Goal: Task Accomplishment & Management: Manage account settings

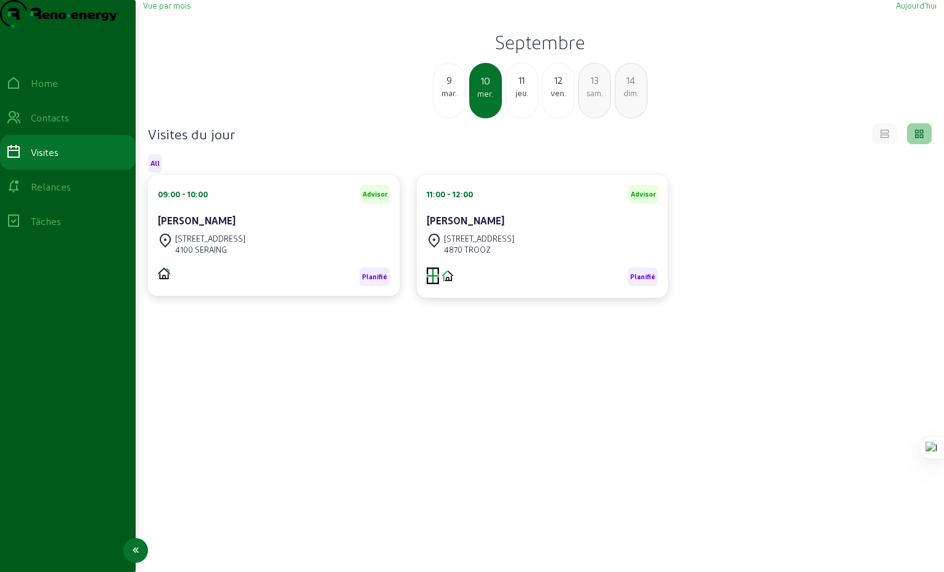
click at [59, 194] on div "Relances" at bounding box center [51, 186] width 40 height 15
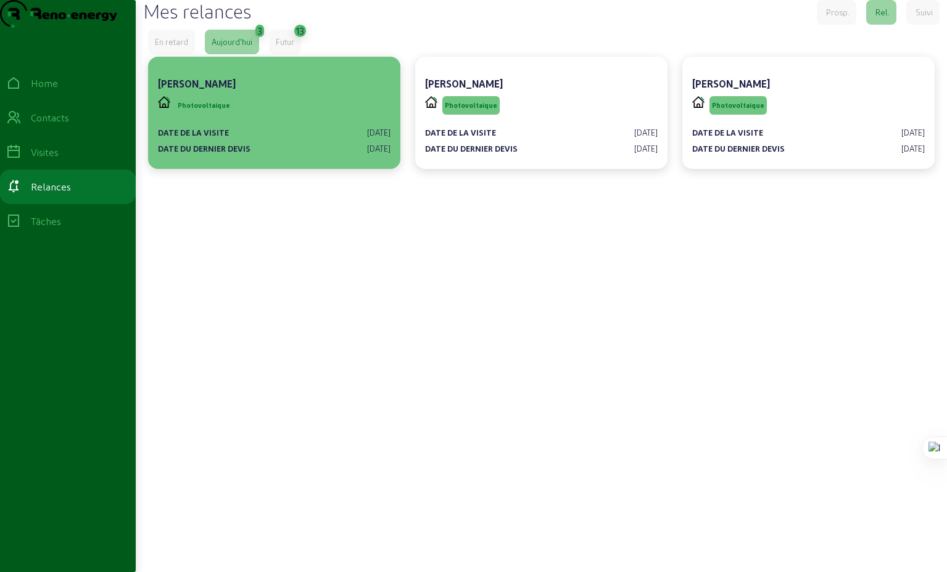
click at [280, 91] on div "[PERSON_NAME]" at bounding box center [274, 83] width 233 height 15
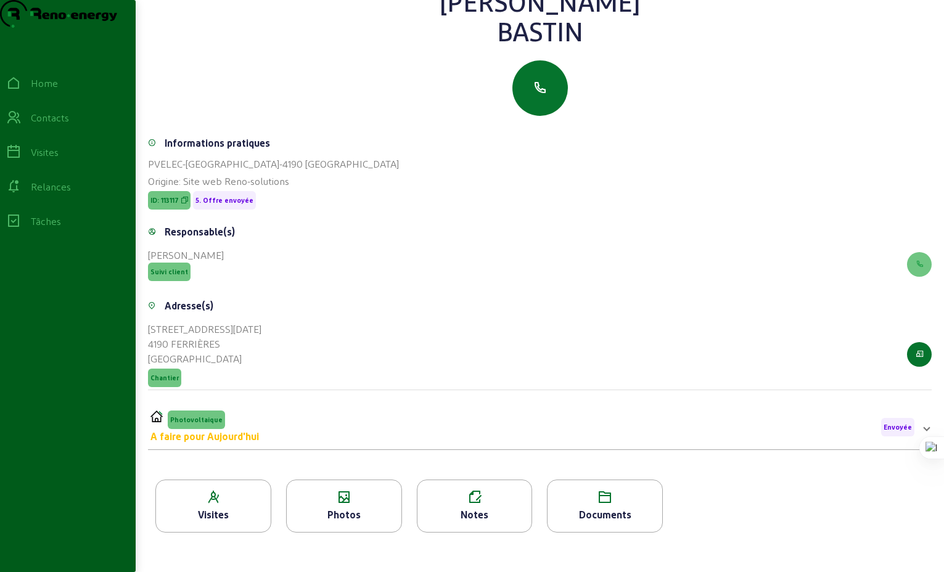
scroll to position [99, 0]
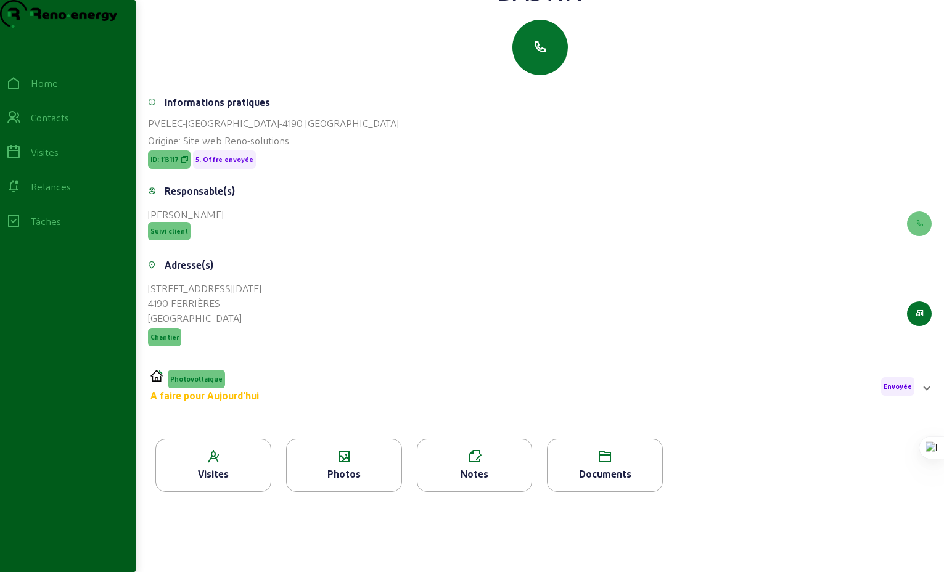
click at [927, 394] on span at bounding box center [926, 386] width 5 height 15
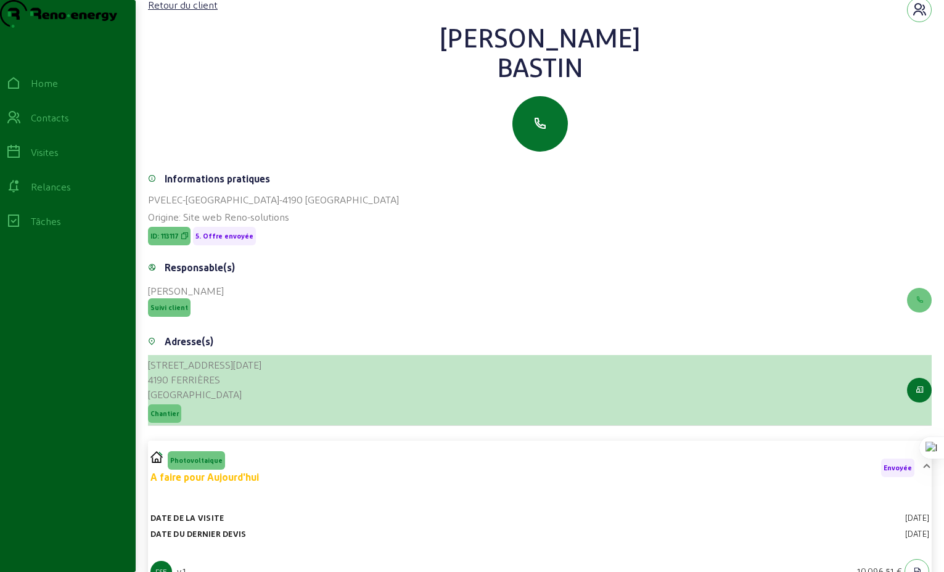
scroll to position [0, 0]
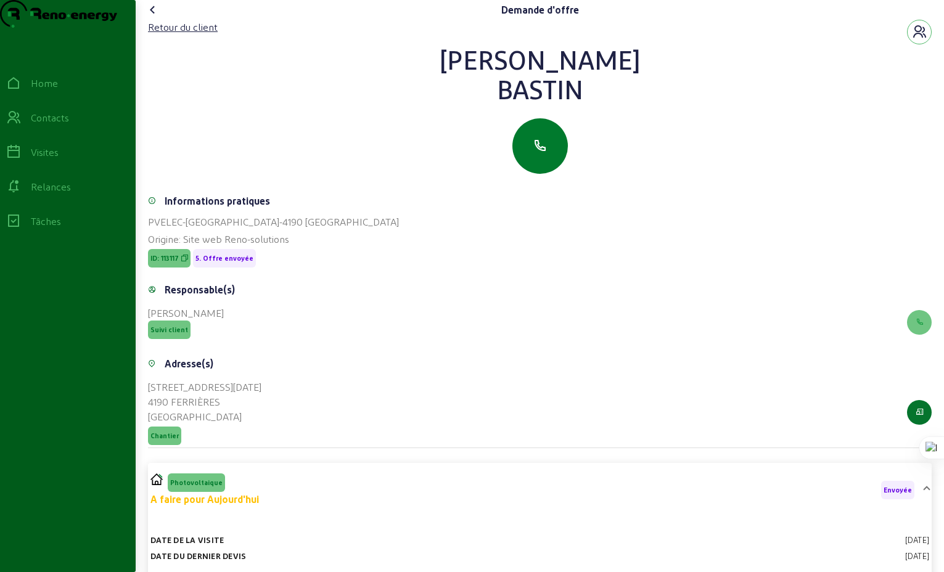
click at [546, 154] on icon "button" at bounding box center [540, 146] width 15 height 15
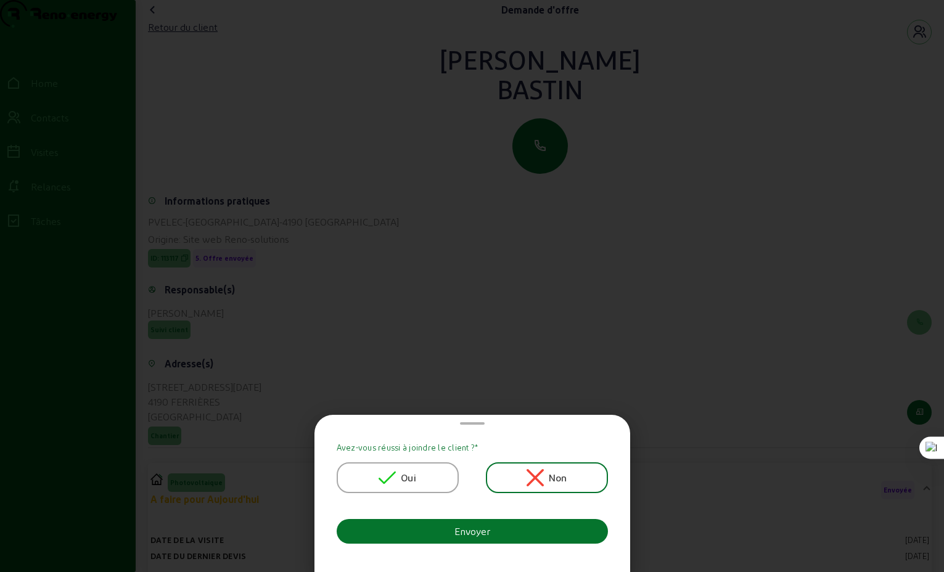
click at [389, 479] on icon at bounding box center [387, 477] width 17 height 17
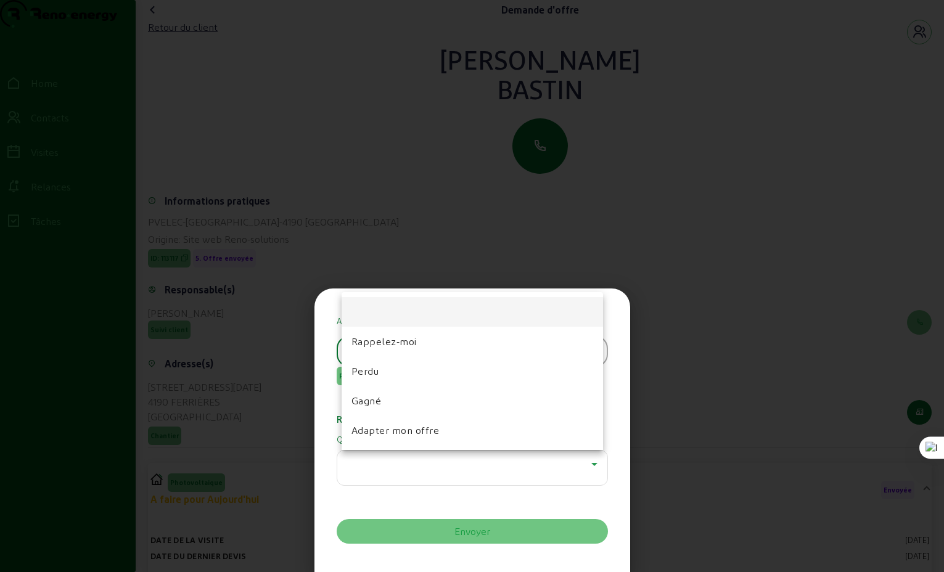
click at [691, 412] on div at bounding box center [472, 286] width 944 height 572
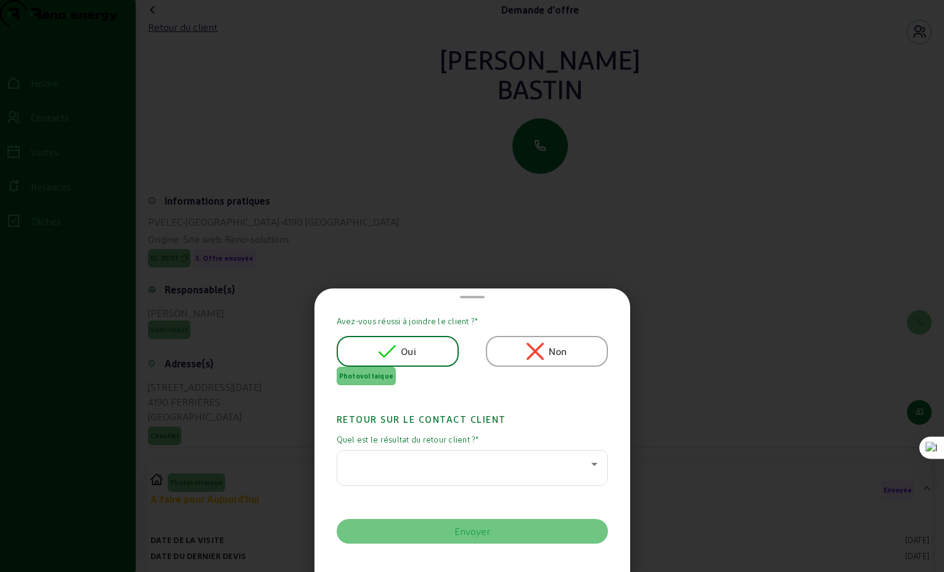
click at [691, 412] on div at bounding box center [472, 286] width 944 height 572
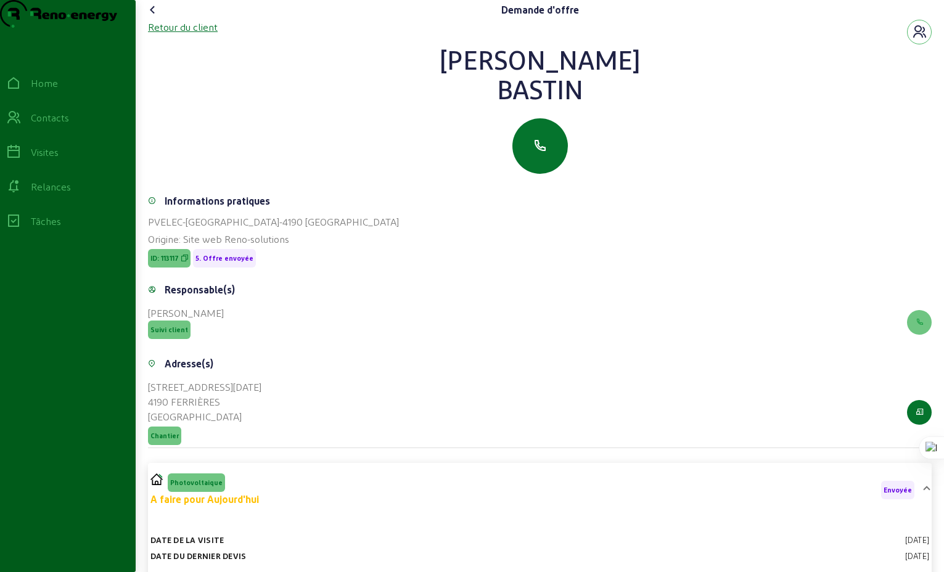
click at [196, 35] on div "Retour du client" at bounding box center [183, 27] width 70 height 15
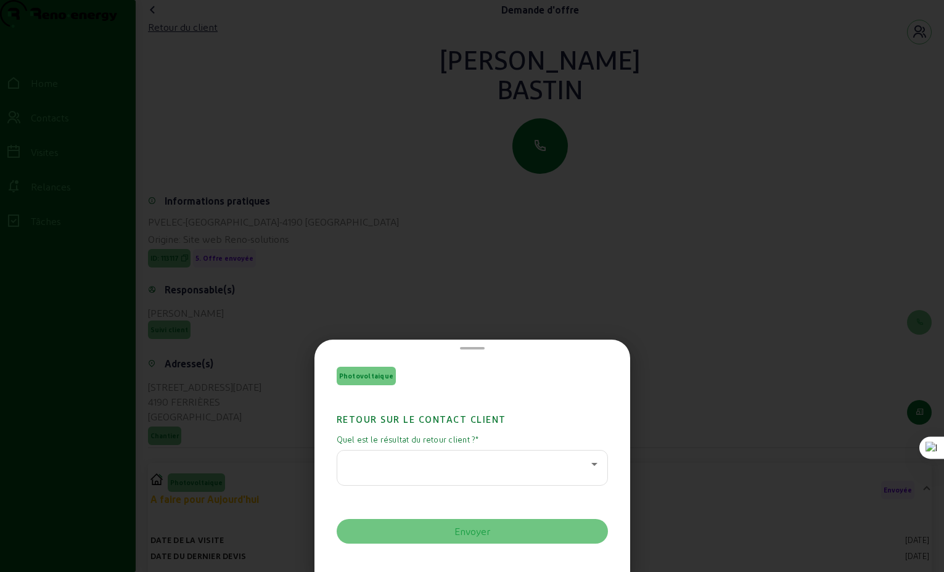
click at [587, 467] on icon at bounding box center [594, 464] width 15 height 15
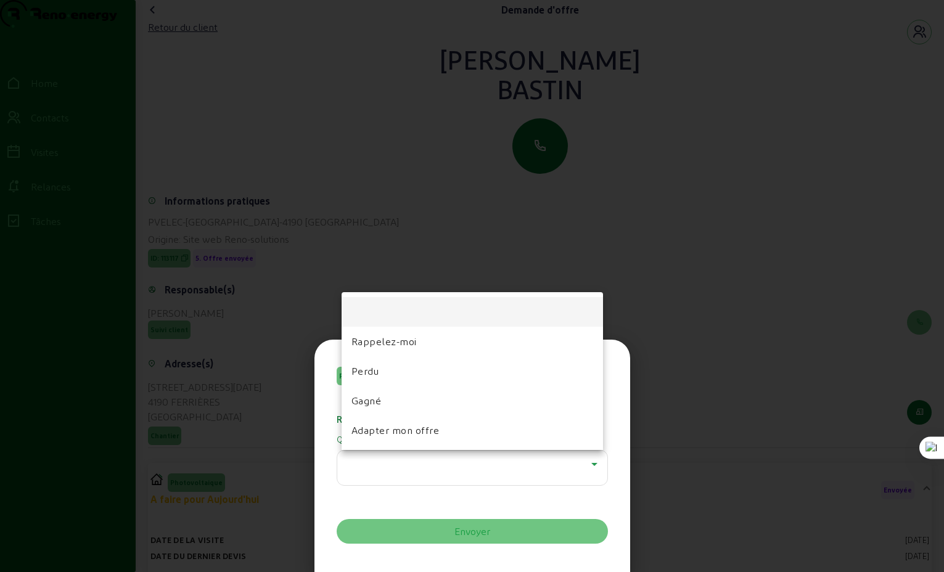
click at [684, 326] on div at bounding box center [472, 286] width 944 height 572
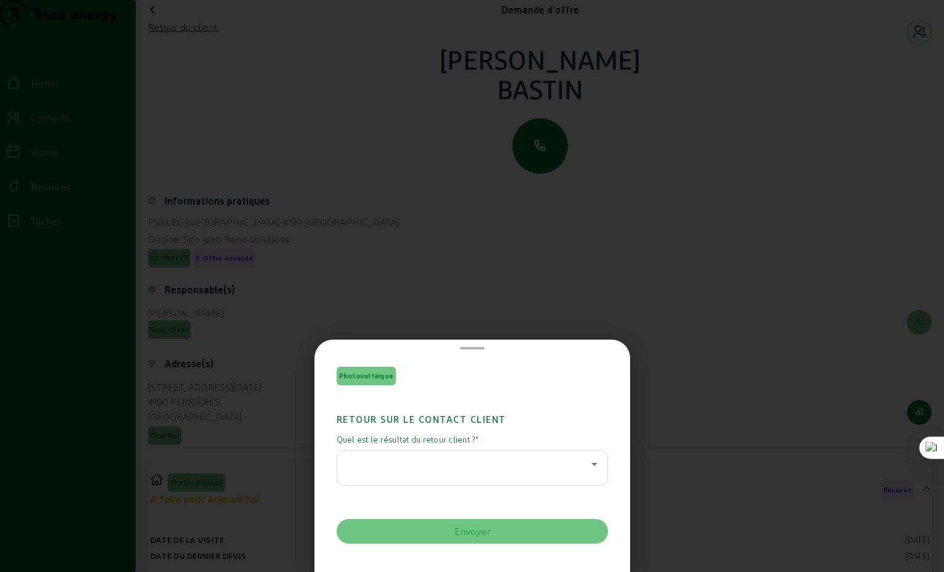
click at [470, 347] on span at bounding box center [472, 348] width 25 height 2
click at [736, 342] on div at bounding box center [472, 286] width 944 height 572
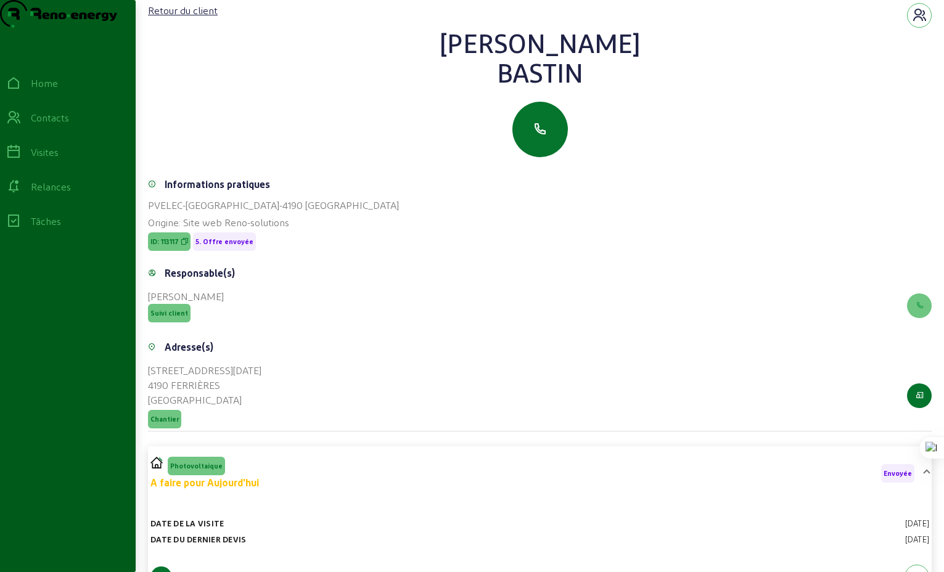
scroll to position [10, 0]
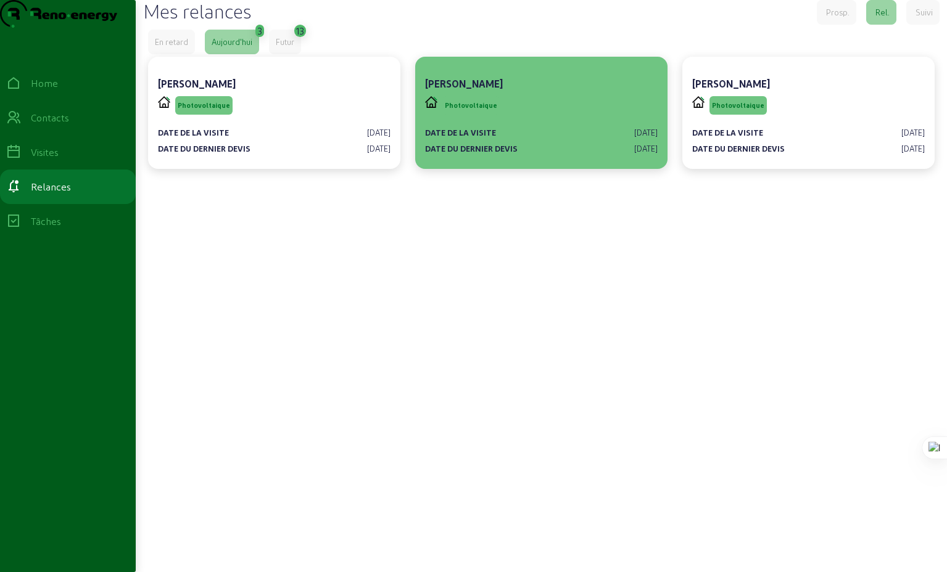
click at [496, 117] on div "Photovoltaique" at bounding box center [541, 105] width 233 height 23
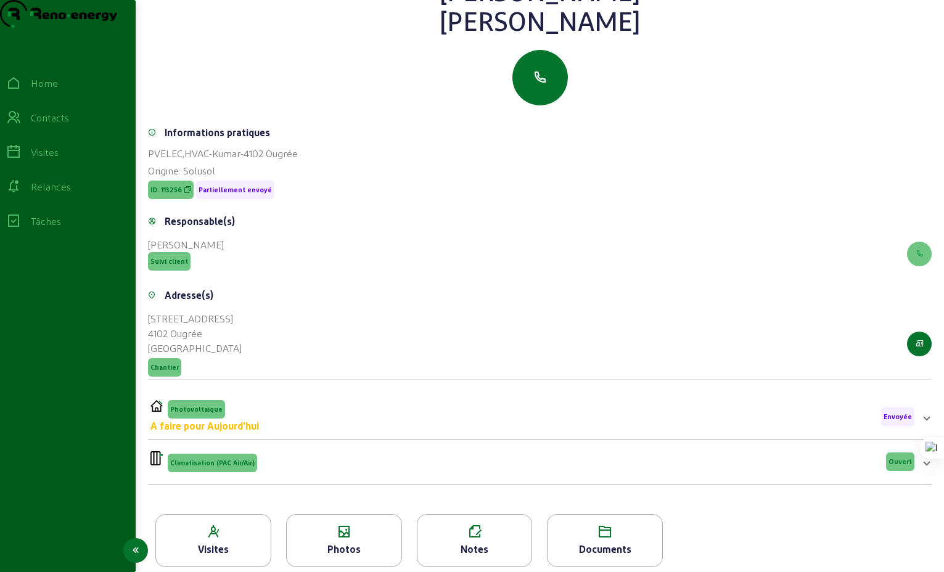
scroll to position [68, 0]
click at [541, 86] on icon "button" at bounding box center [540, 78] width 15 height 15
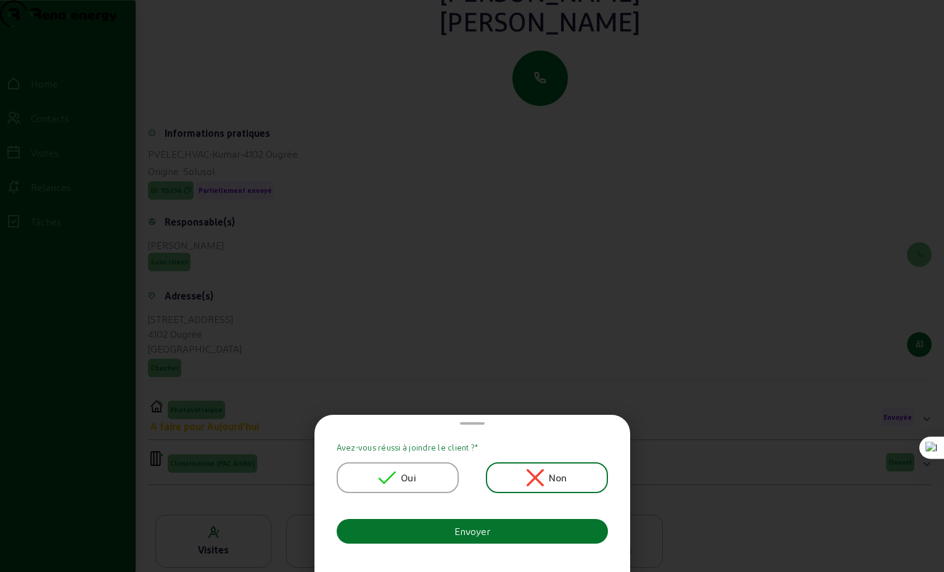
scroll to position [0, 0]
click at [416, 475] on span "Oui" at bounding box center [408, 478] width 15 height 15
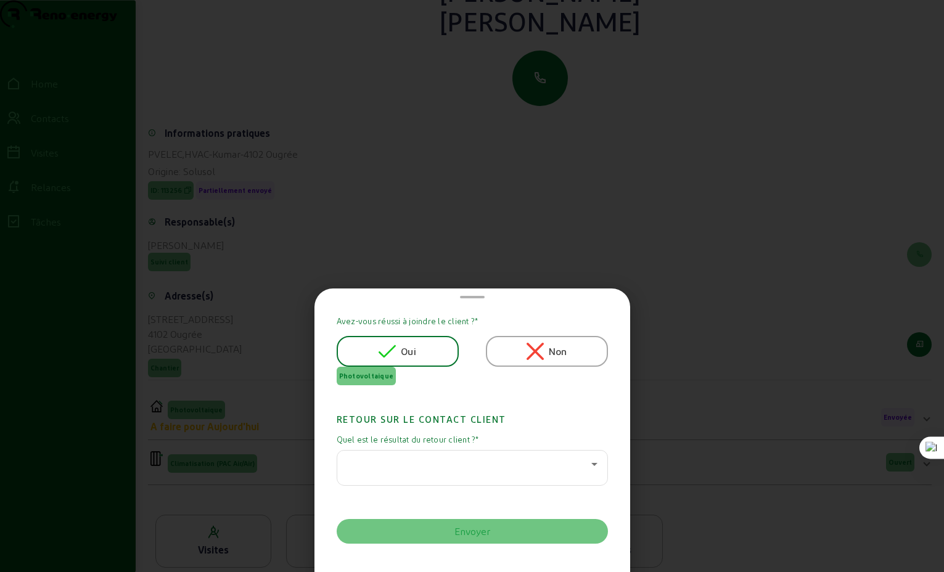
click at [592, 464] on icon at bounding box center [594, 464] width 15 height 15
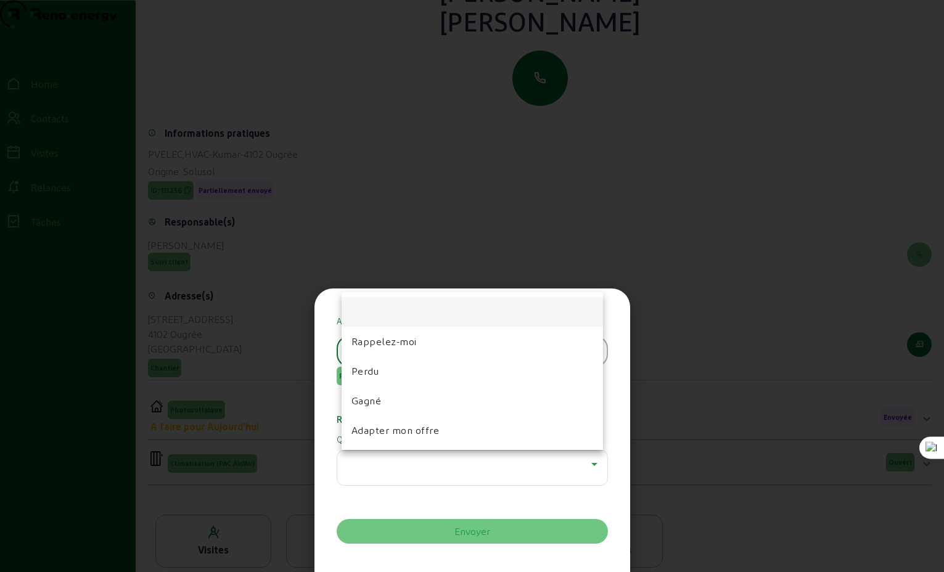
click at [468, 289] on div at bounding box center [472, 286] width 944 height 572
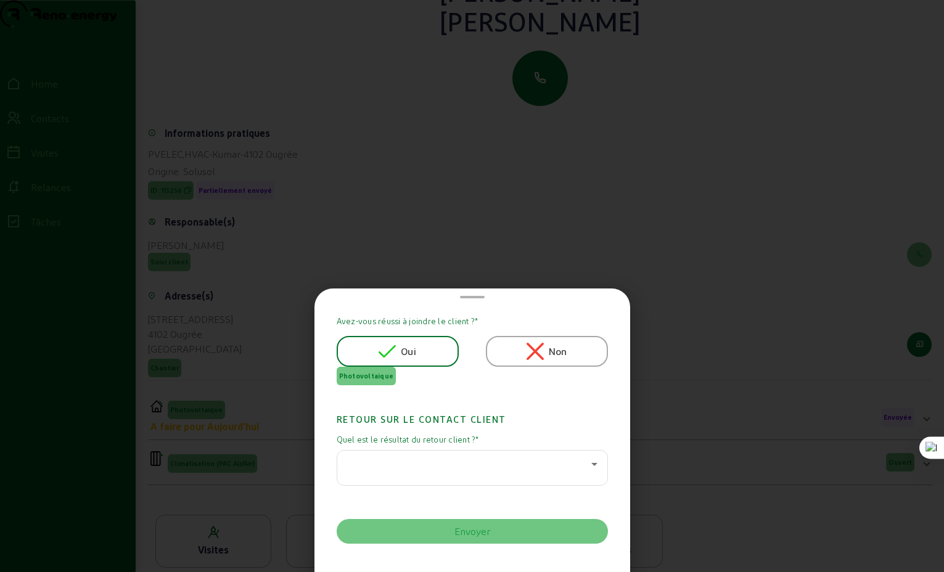
click at [675, 233] on div at bounding box center [472, 286] width 944 height 572
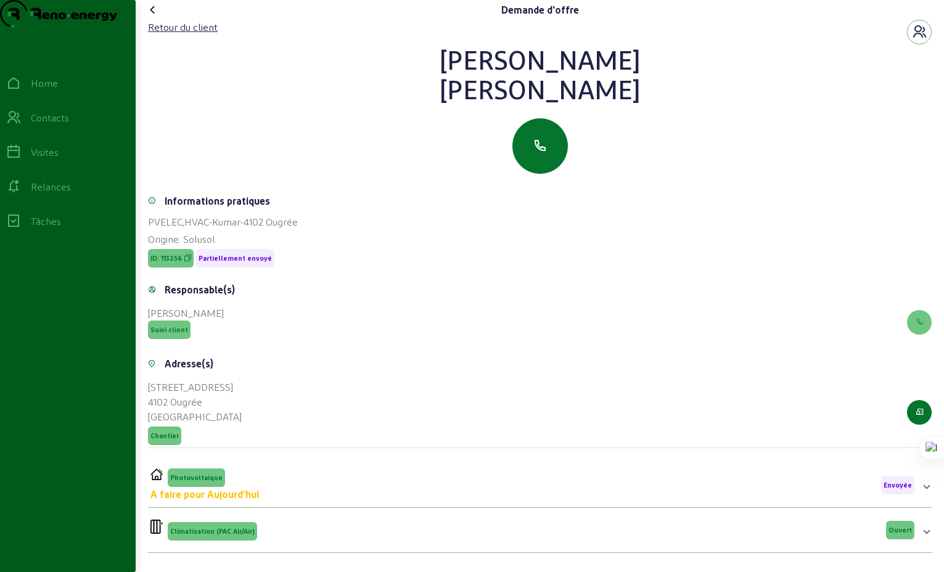
click at [155, 17] on icon at bounding box center [153, 9] width 15 height 15
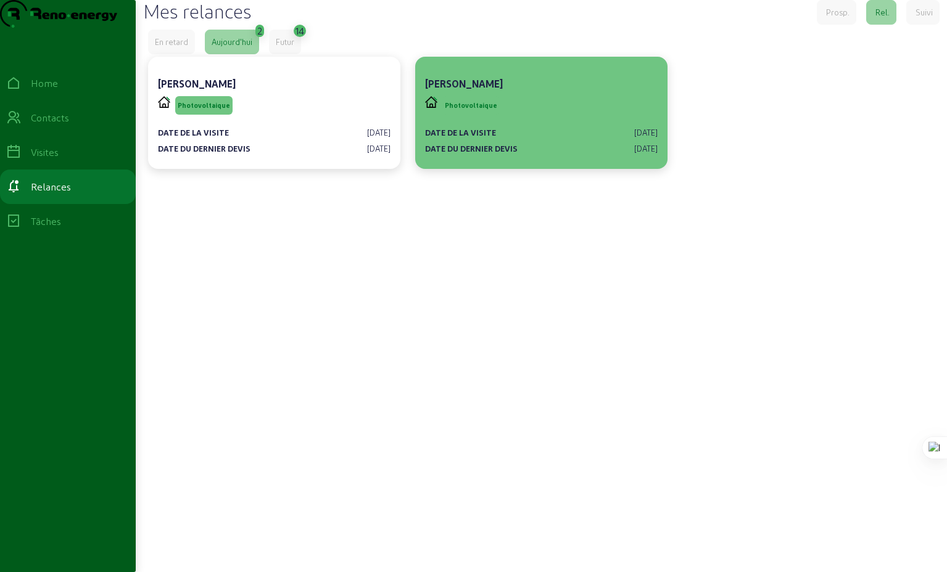
click at [555, 149] on div "Date de la visite [DATE] Date du dernier devis [DATE]" at bounding box center [541, 135] width 233 height 37
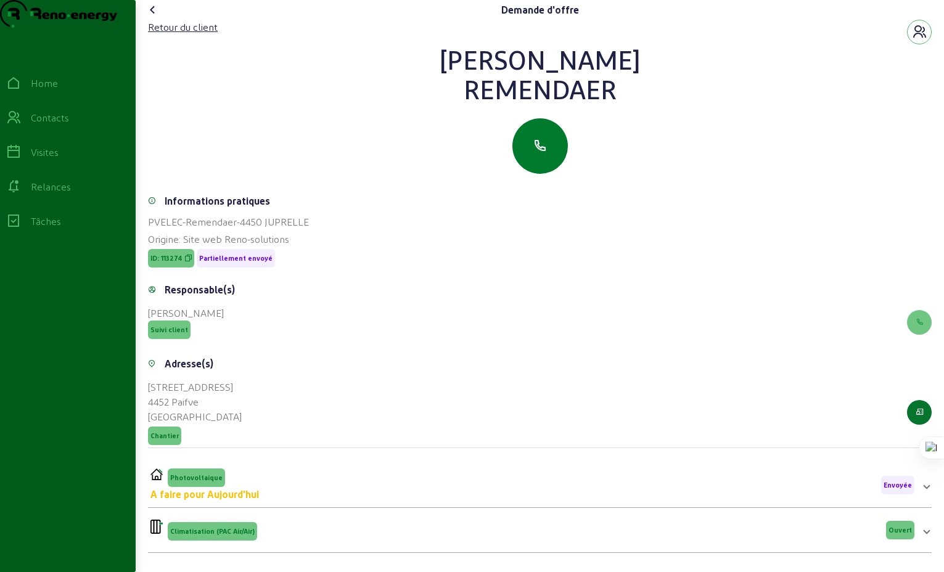
click at [543, 154] on icon "button" at bounding box center [540, 146] width 15 height 15
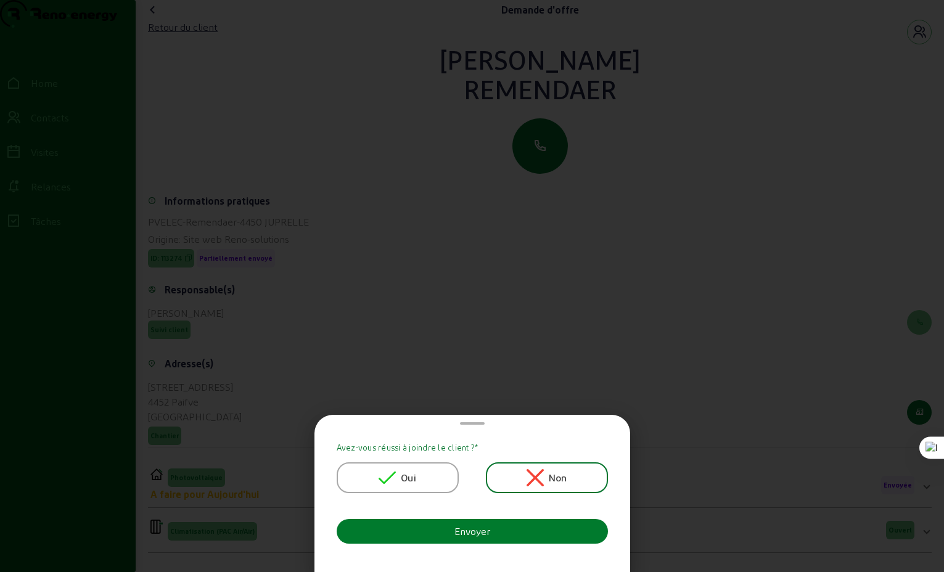
click at [484, 533] on div "Envoyer" at bounding box center [473, 531] width 36 height 15
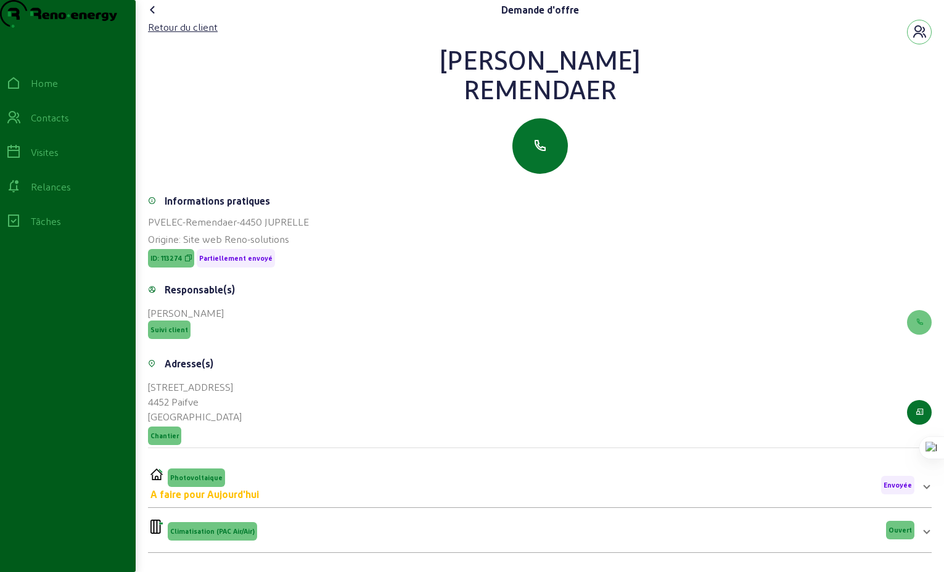
click at [158, 17] on icon at bounding box center [153, 9] width 15 height 15
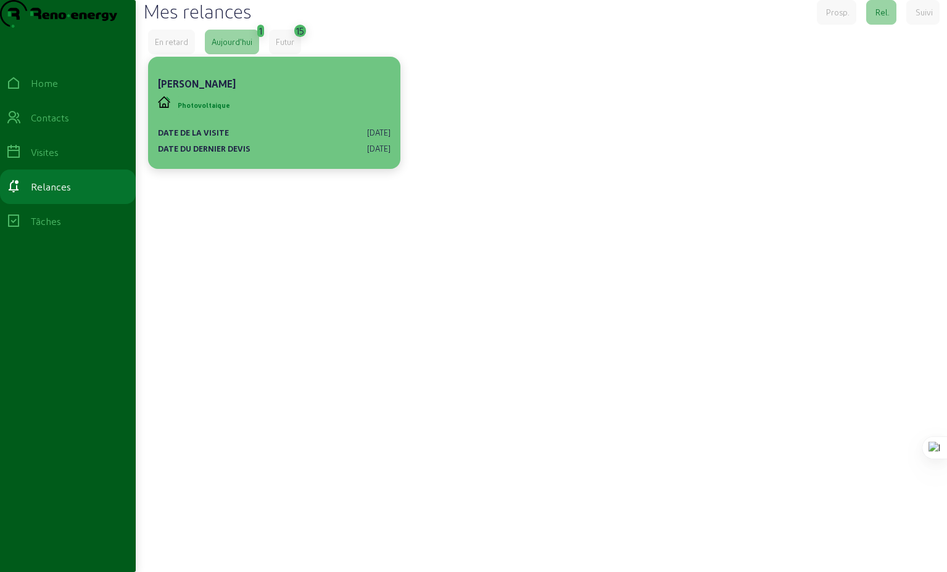
click at [293, 117] on div "Photovoltaique" at bounding box center [274, 105] width 233 height 23
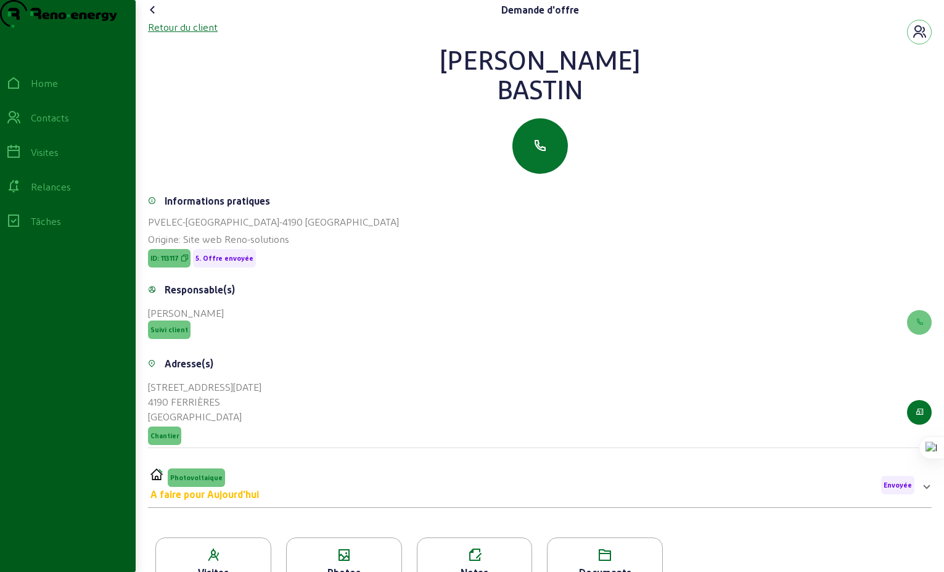
click at [191, 35] on div "Retour du client" at bounding box center [183, 27] width 70 height 15
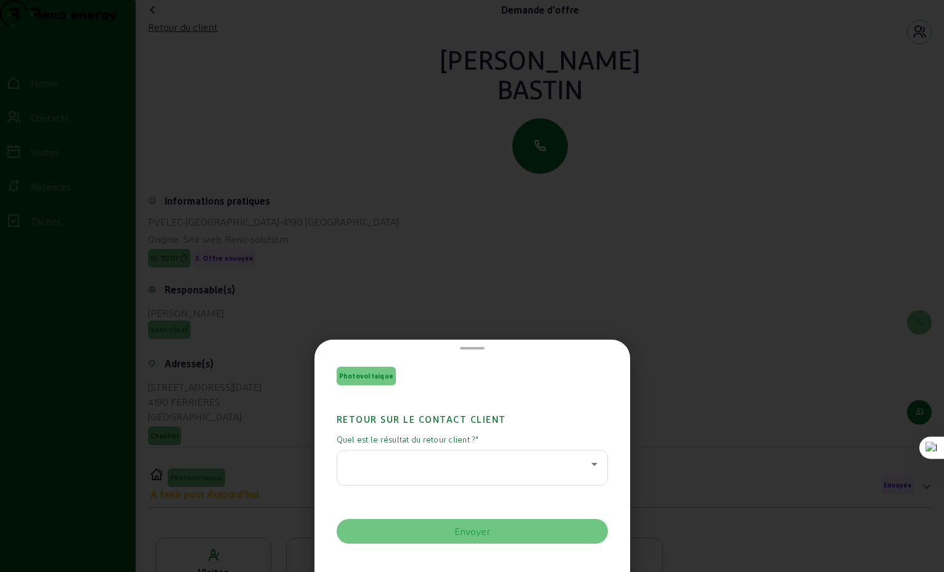
click at [591, 462] on icon at bounding box center [594, 464] width 15 height 15
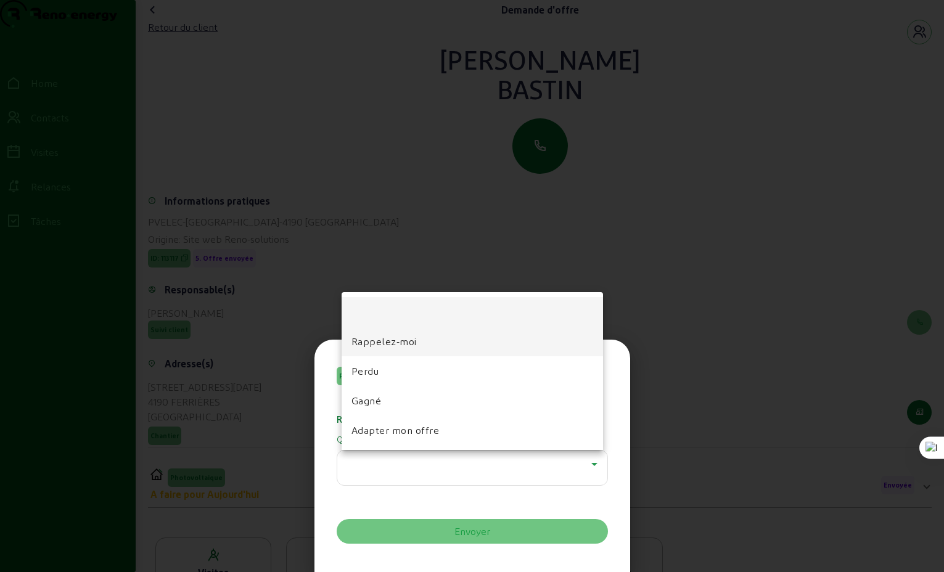
click at [374, 340] on span "Rappelez-moi" at bounding box center [384, 341] width 65 height 15
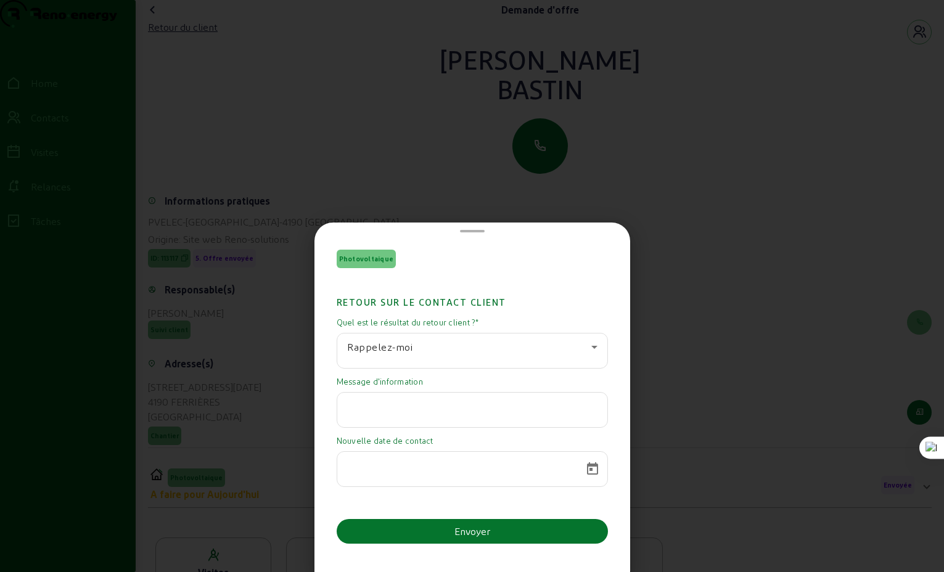
click at [531, 409] on input "text" at bounding box center [472, 406] width 250 height 15
type input "Envoi d'infos complémentaires"
click at [588, 471] on span "Open calendar" at bounding box center [593, 470] width 30 height 30
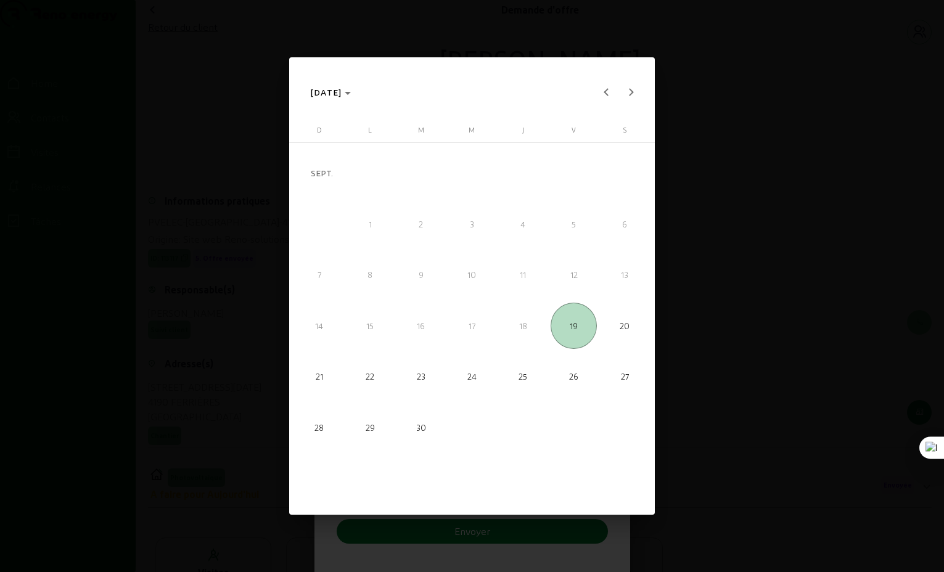
click at [377, 375] on span "22" at bounding box center [370, 377] width 46 height 46
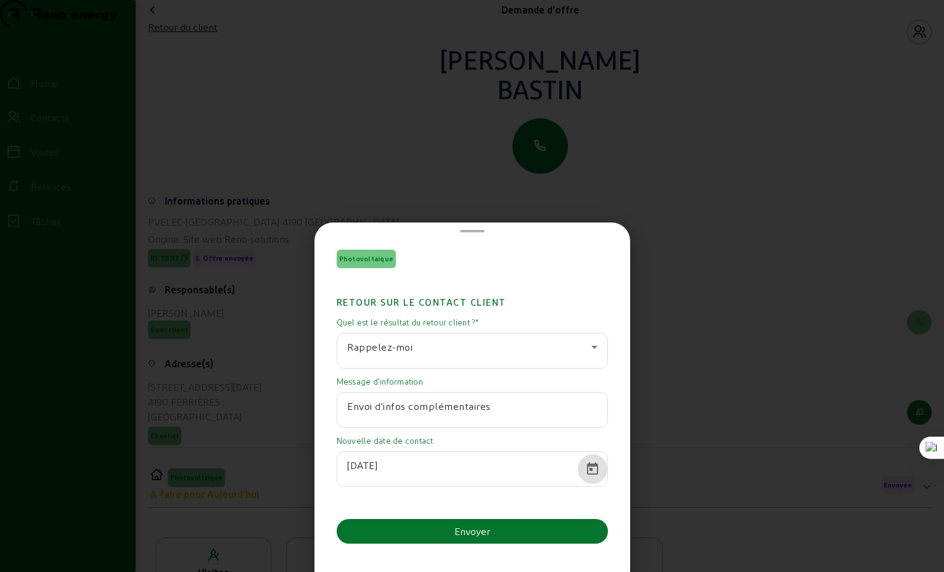
click at [587, 471] on span "Open calendar" at bounding box center [593, 470] width 30 height 30
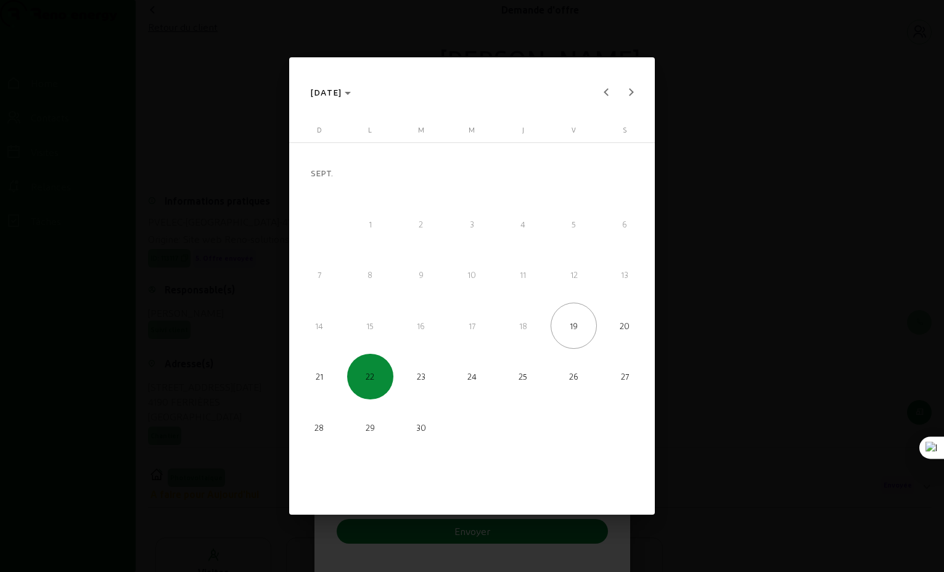
click at [414, 382] on span "23" at bounding box center [421, 377] width 46 height 46
type input "[DATE]"
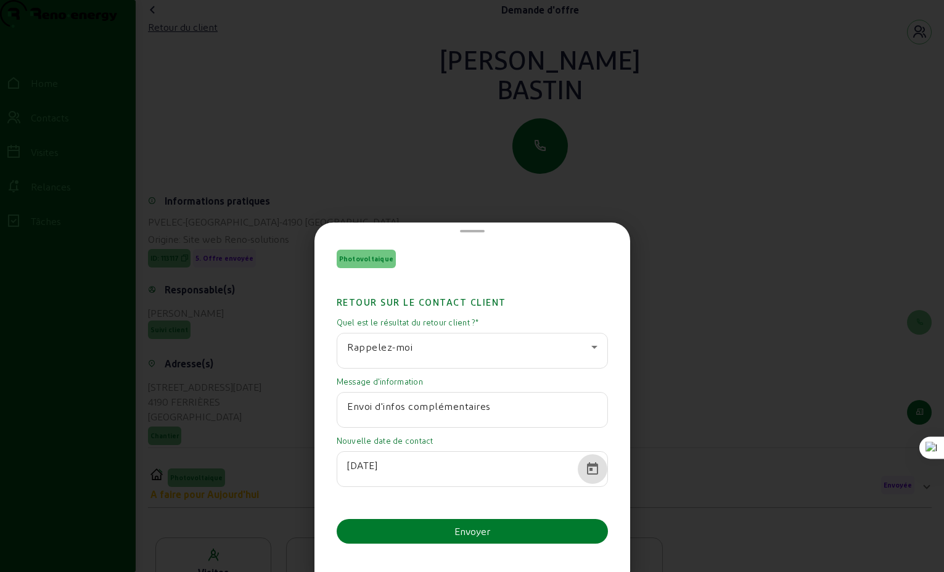
click at [508, 531] on button "Envoyer" at bounding box center [472, 531] width 271 height 25
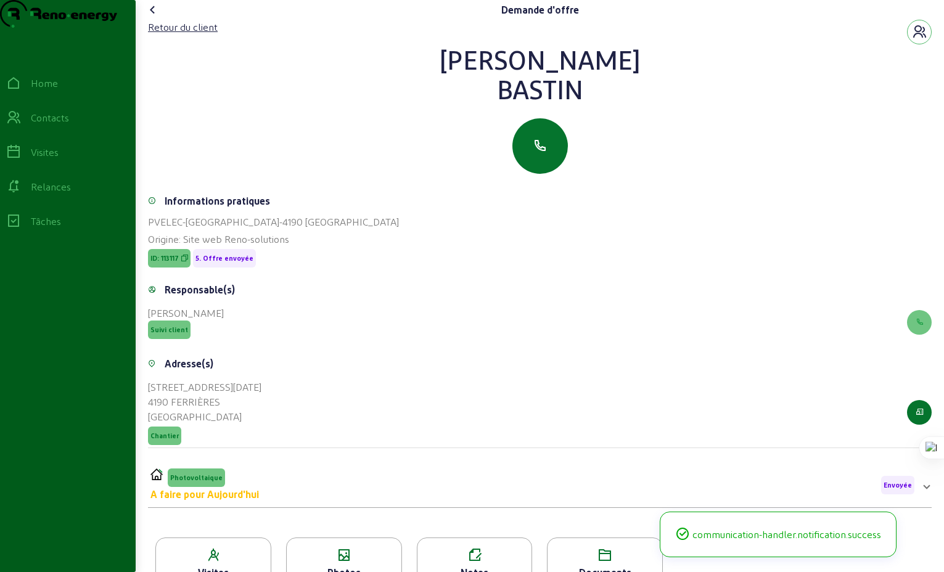
click at [155, 17] on icon at bounding box center [153, 9] width 15 height 15
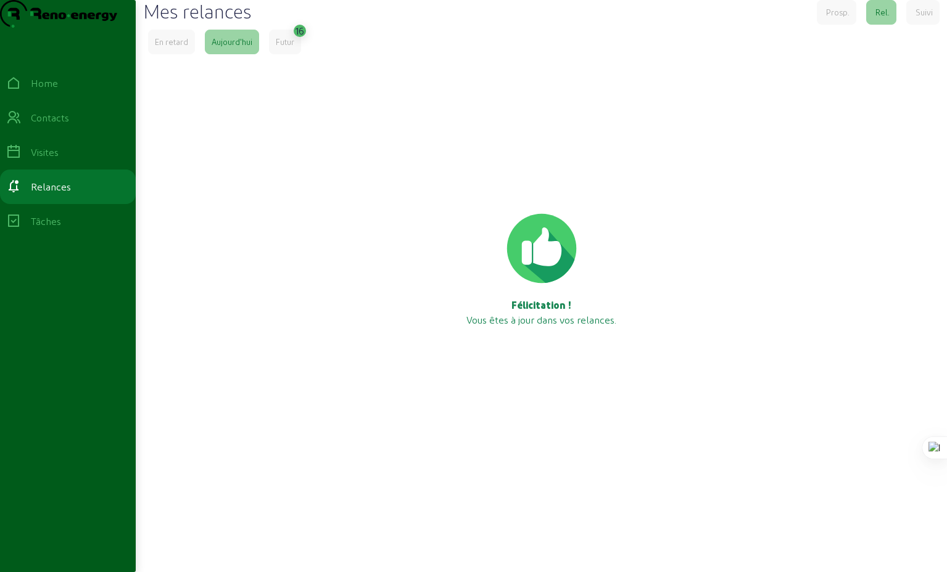
click at [294, 47] on div "Futur" at bounding box center [285, 41] width 19 height 11
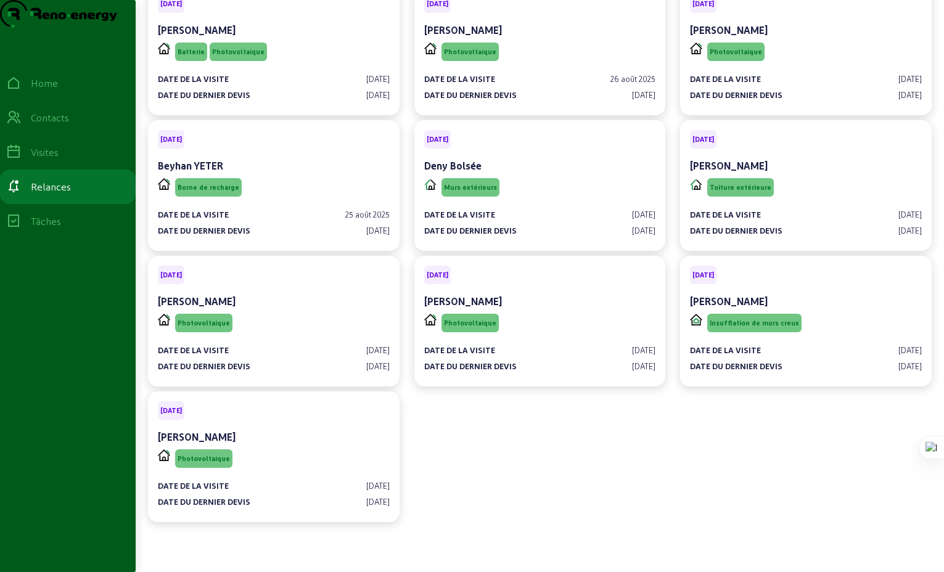
scroll to position [117, 0]
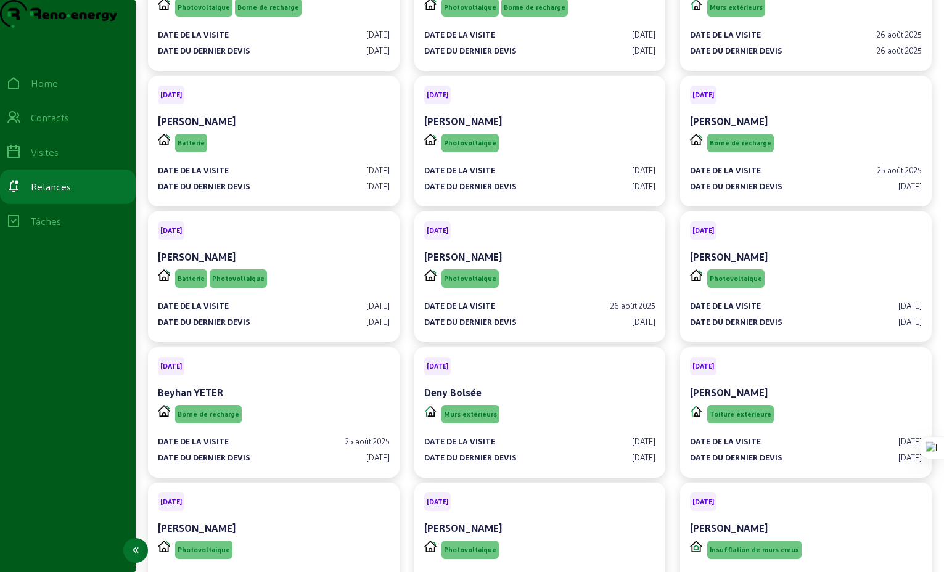
click at [52, 160] on div "Visites" at bounding box center [45, 152] width 28 height 15
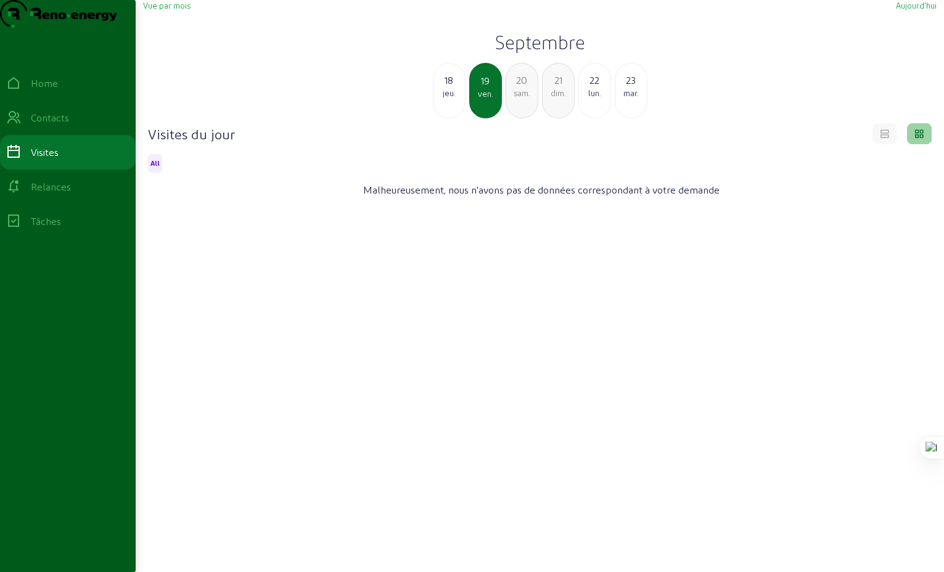
click at [165, 10] on span "Vue par mois" at bounding box center [166, 5] width 47 height 9
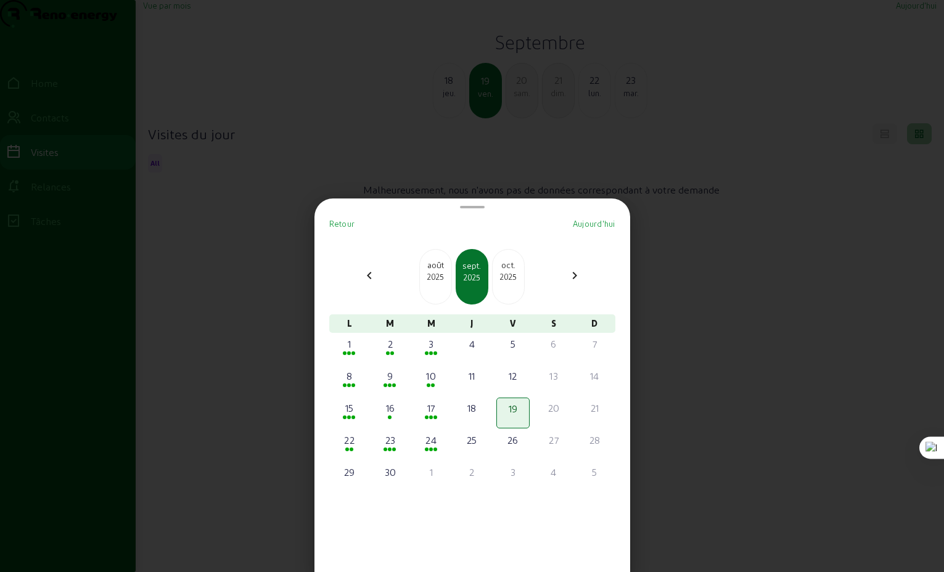
click at [593, 227] on span "Aujourd'hui" at bounding box center [594, 223] width 43 height 9
click at [432, 379] on div "10" at bounding box center [431, 376] width 31 height 15
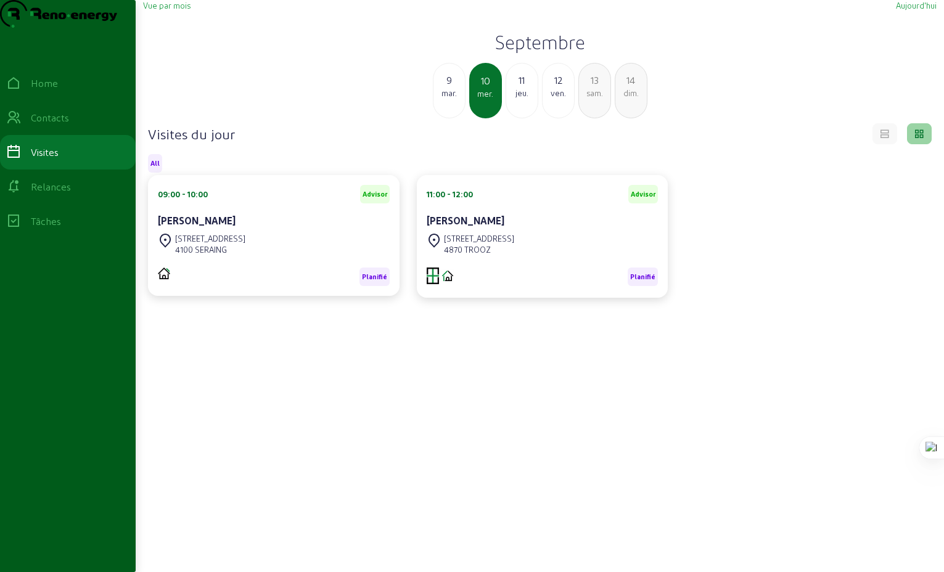
click at [451, 88] on div "9" at bounding box center [449, 80] width 31 height 15
